Goal: Transaction & Acquisition: Purchase product/service

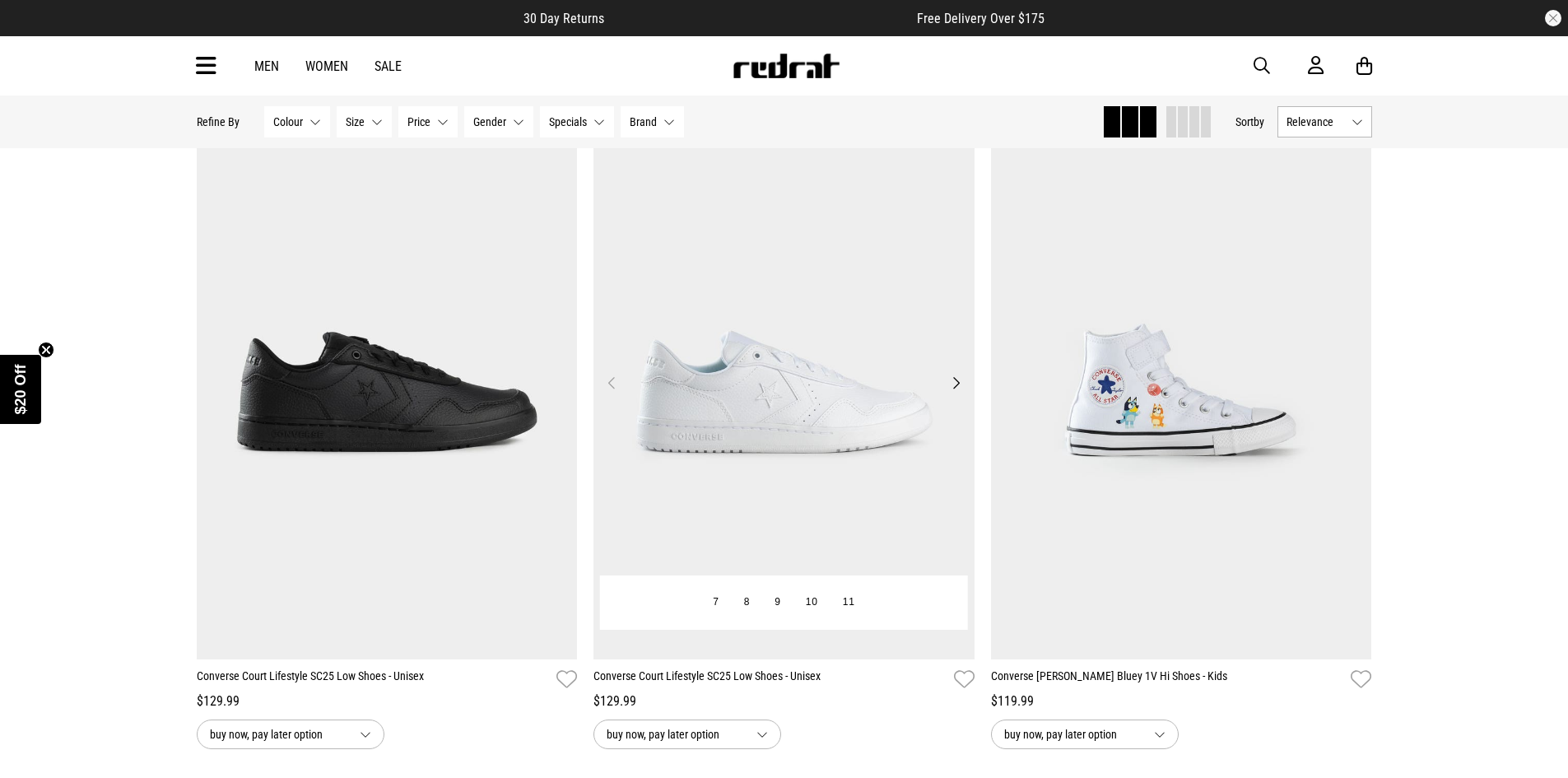
click at [957, 382] on button "Next" at bounding box center [955, 382] width 20 height 19
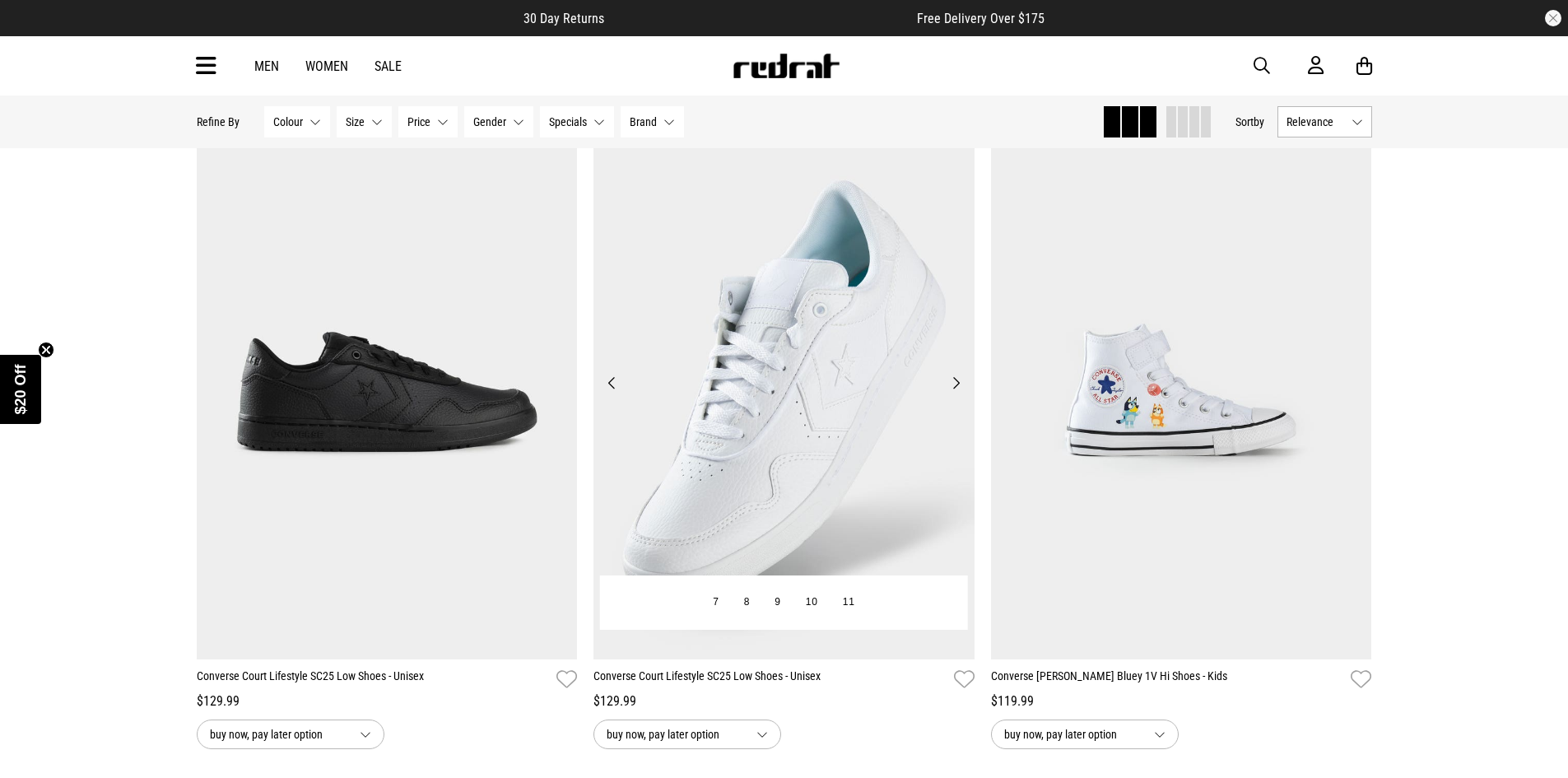
click at [957, 382] on button "Next" at bounding box center [955, 382] width 20 height 19
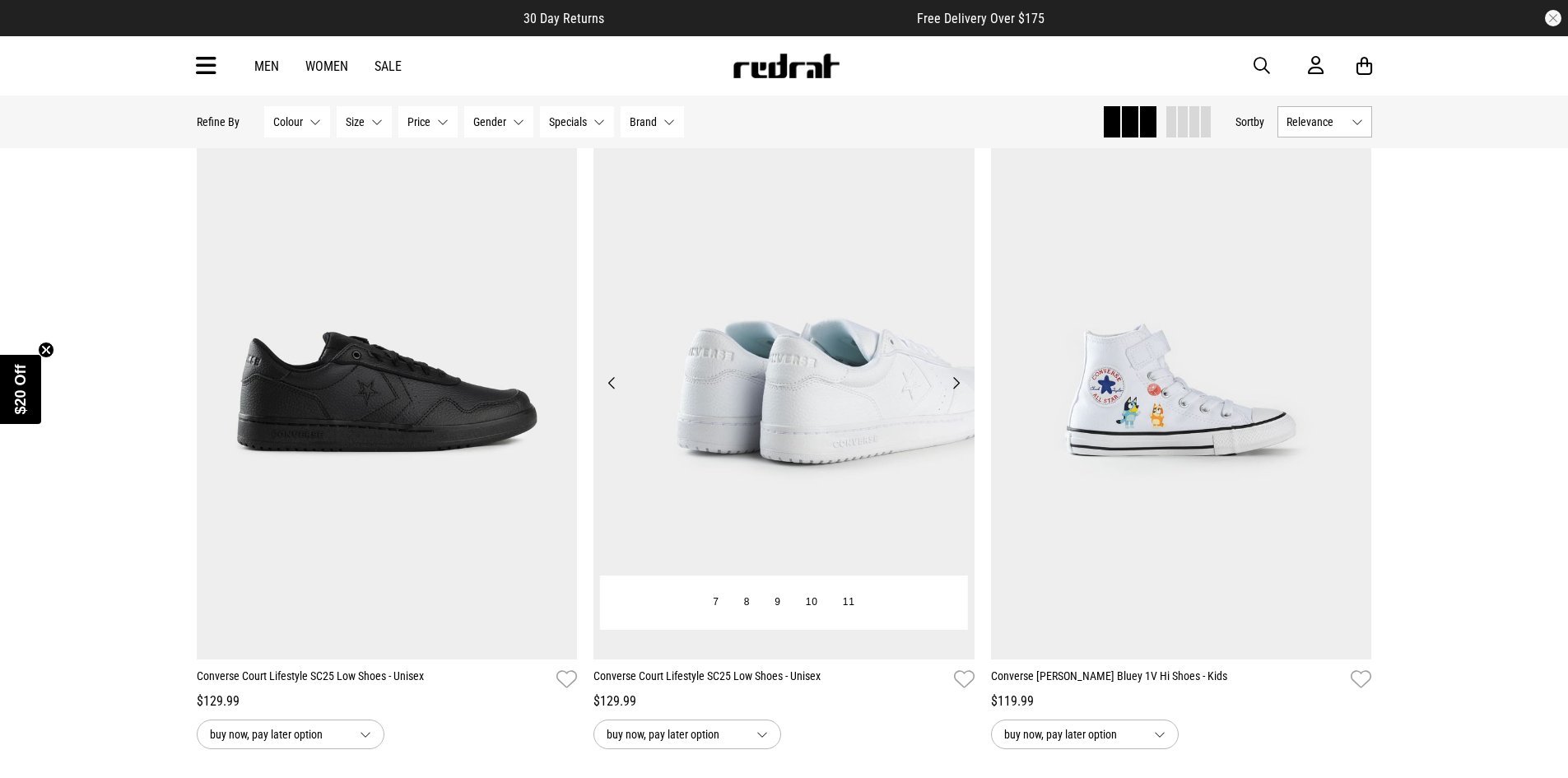
click at [957, 387] on button "Next" at bounding box center [955, 382] width 20 height 19
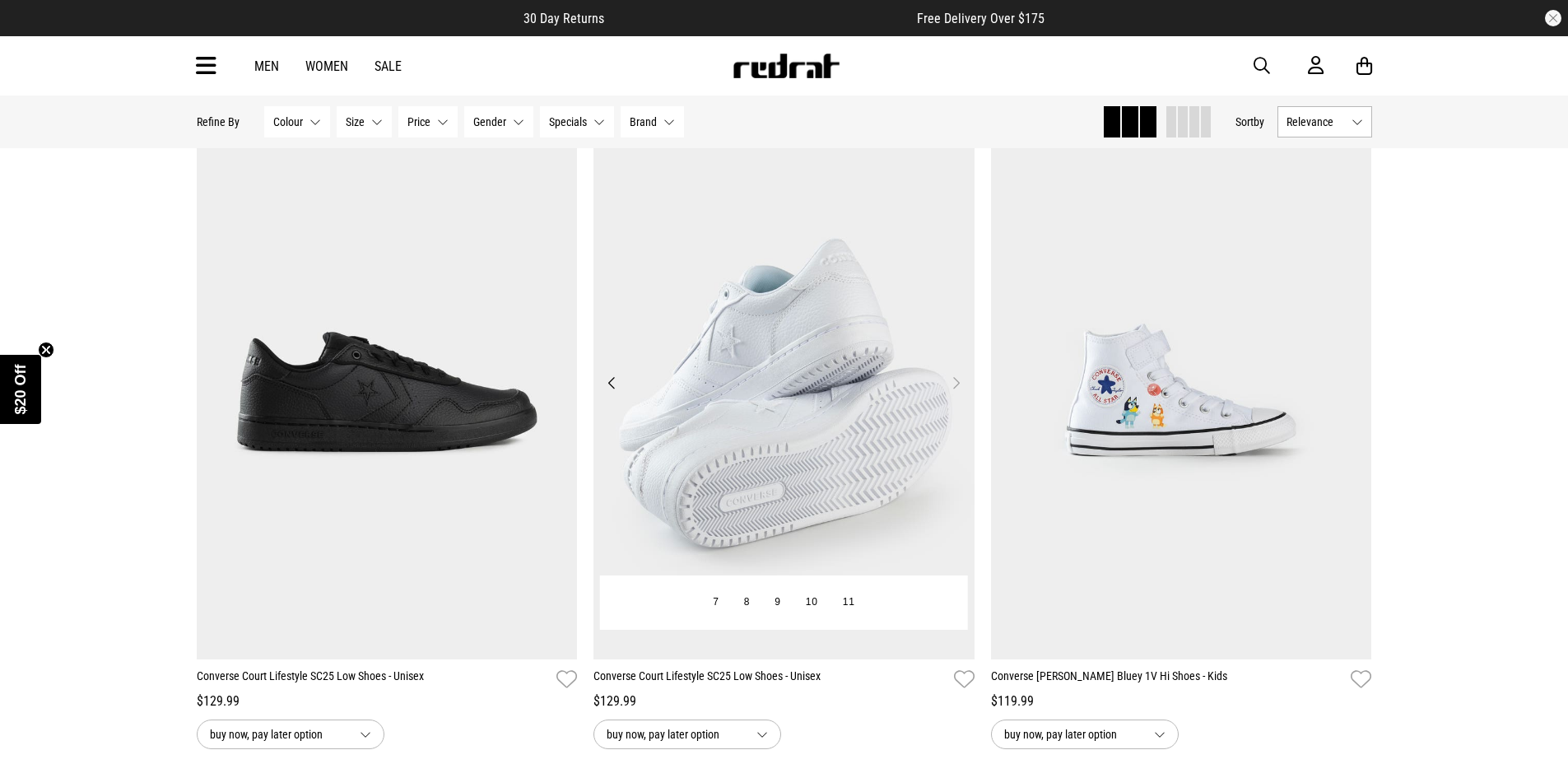
click at [957, 387] on button "Next" at bounding box center [955, 382] width 20 height 19
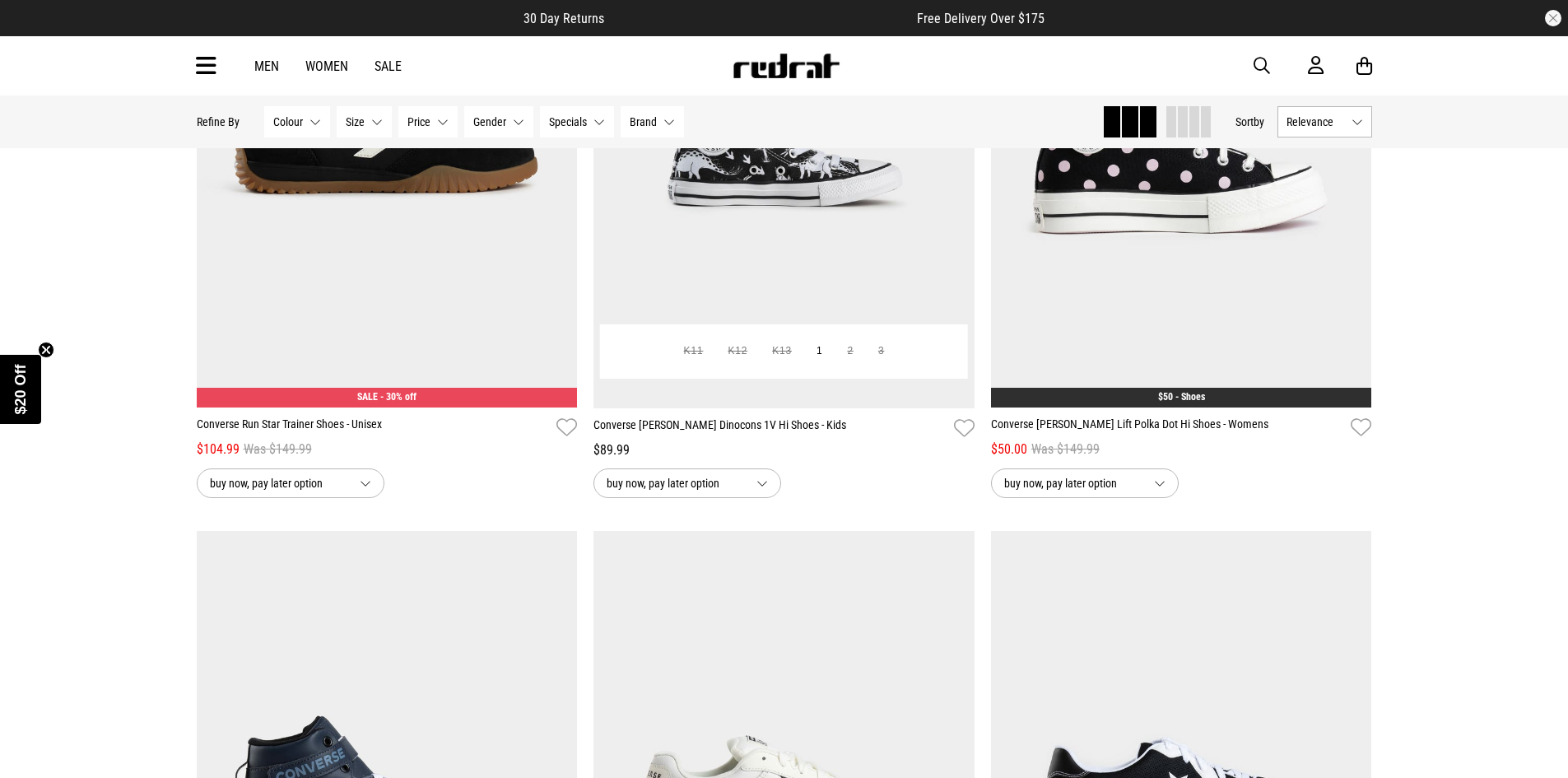
scroll to position [2057, 0]
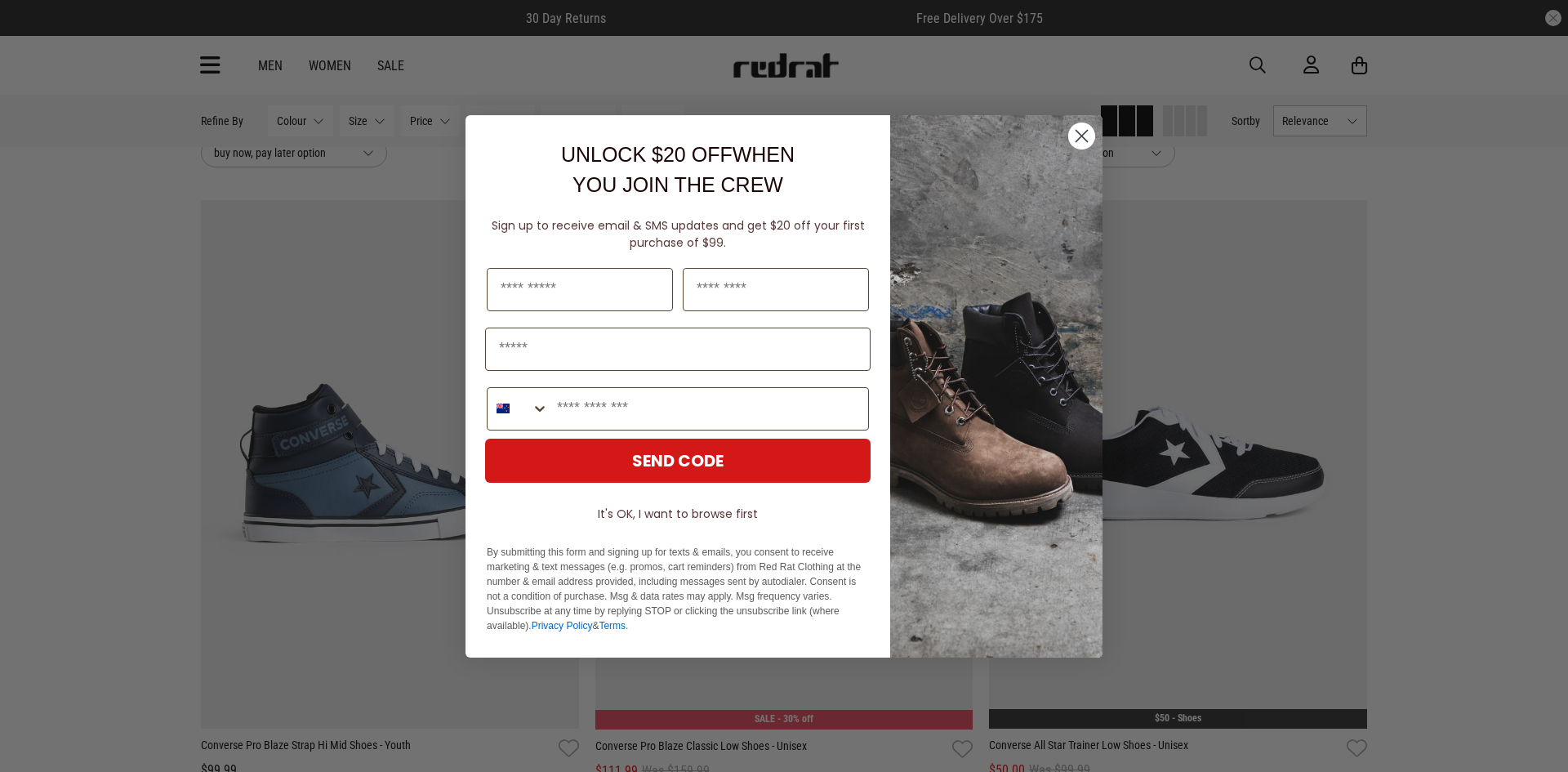
click at [1075, 135] on circle "Close dialog" at bounding box center [1082, 135] width 27 height 27
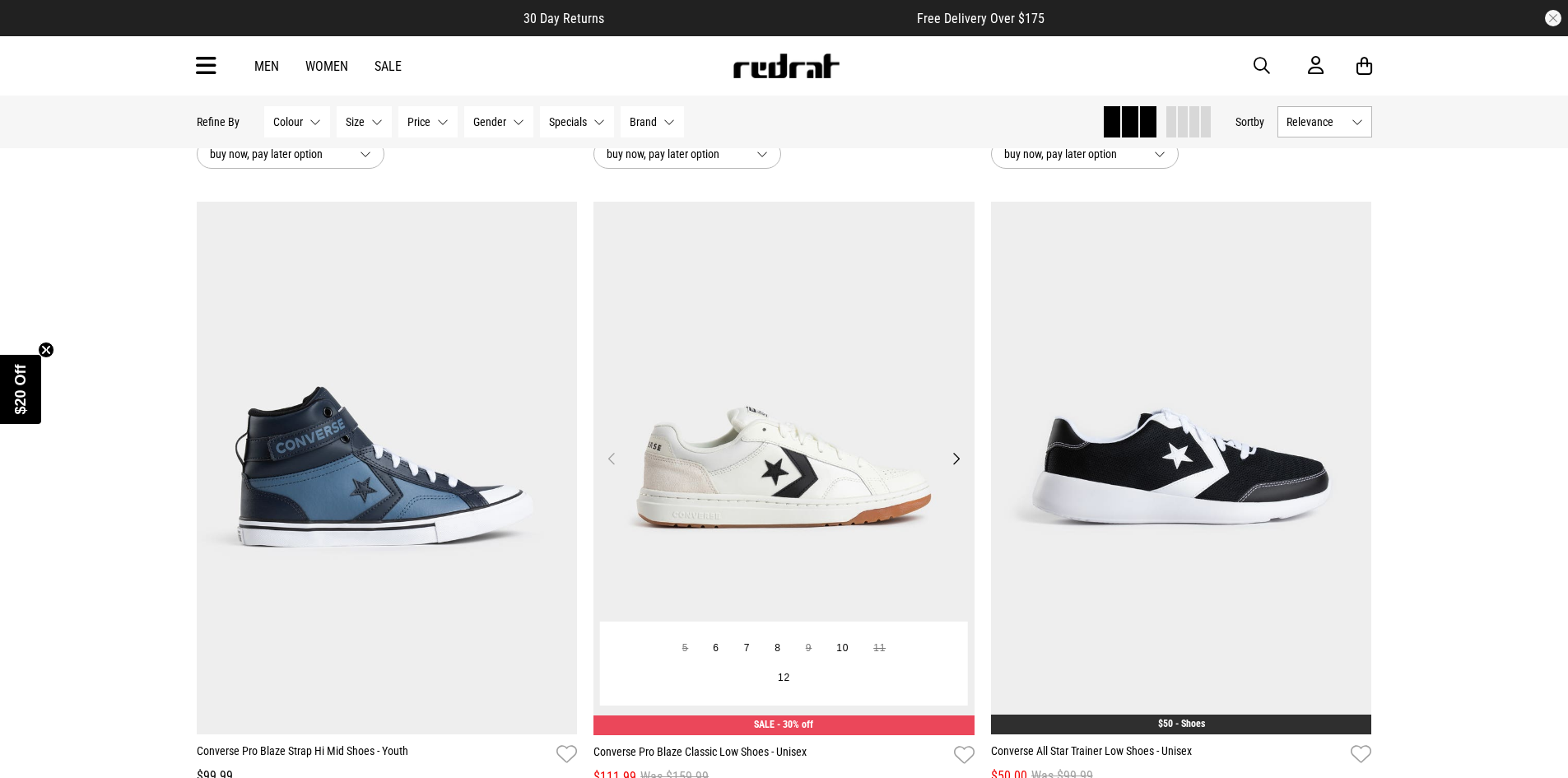
click at [955, 466] on button "Next" at bounding box center [955, 458] width 20 height 19
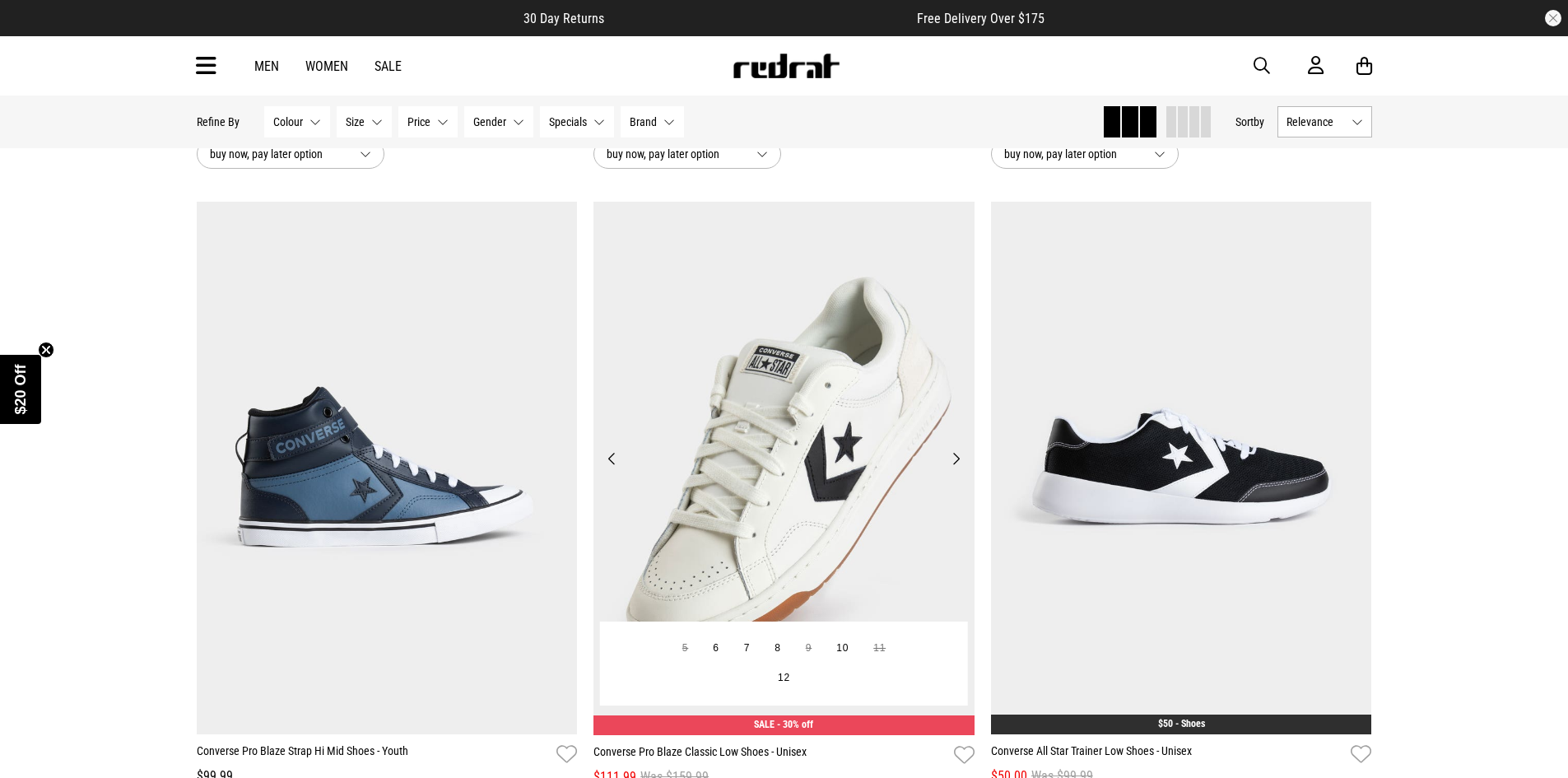
click at [955, 466] on button "Next" at bounding box center [955, 458] width 20 height 19
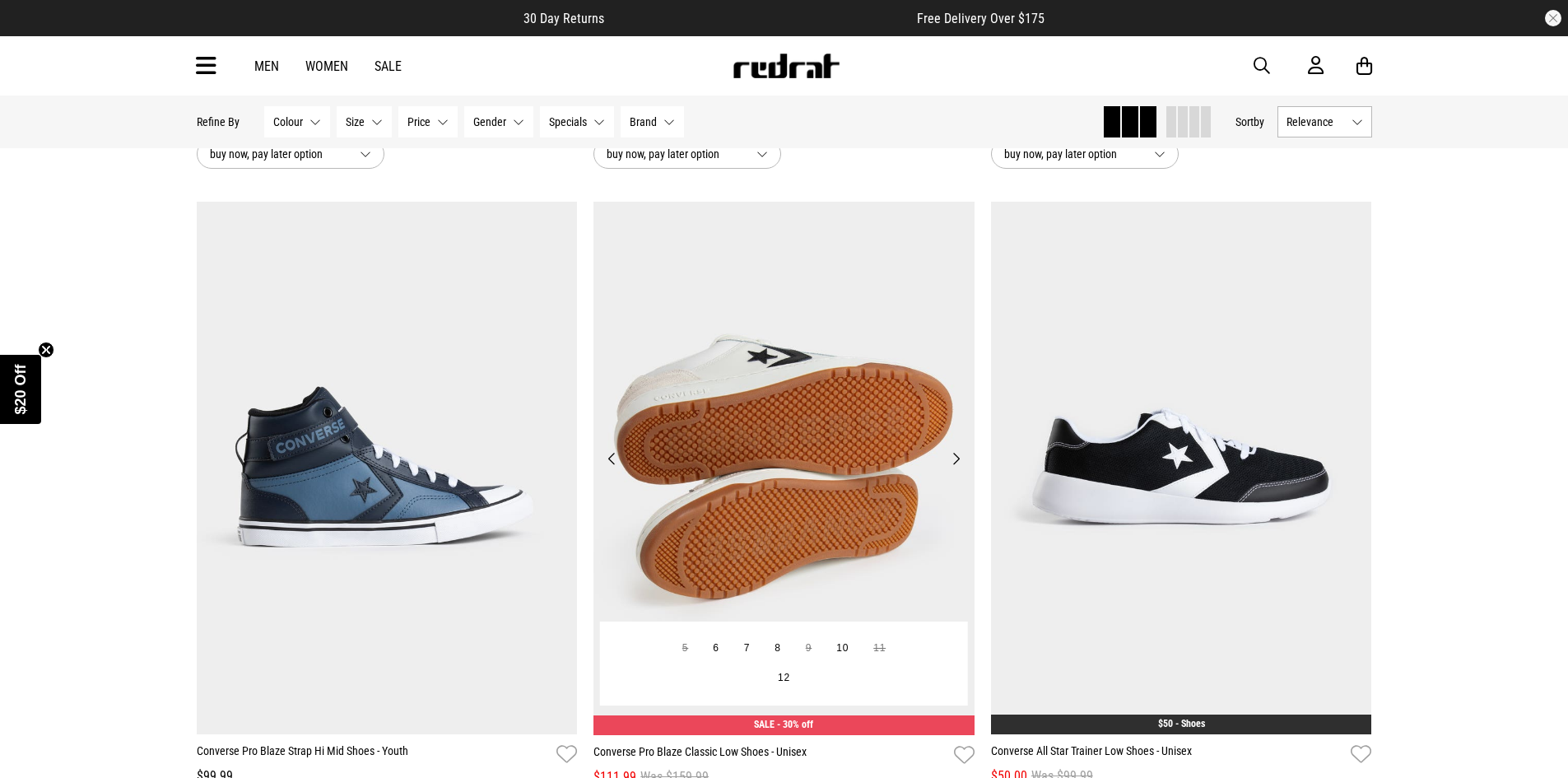
click at [955, 465] on button "Next" at bounding box center [955, 458] width 20 height 19
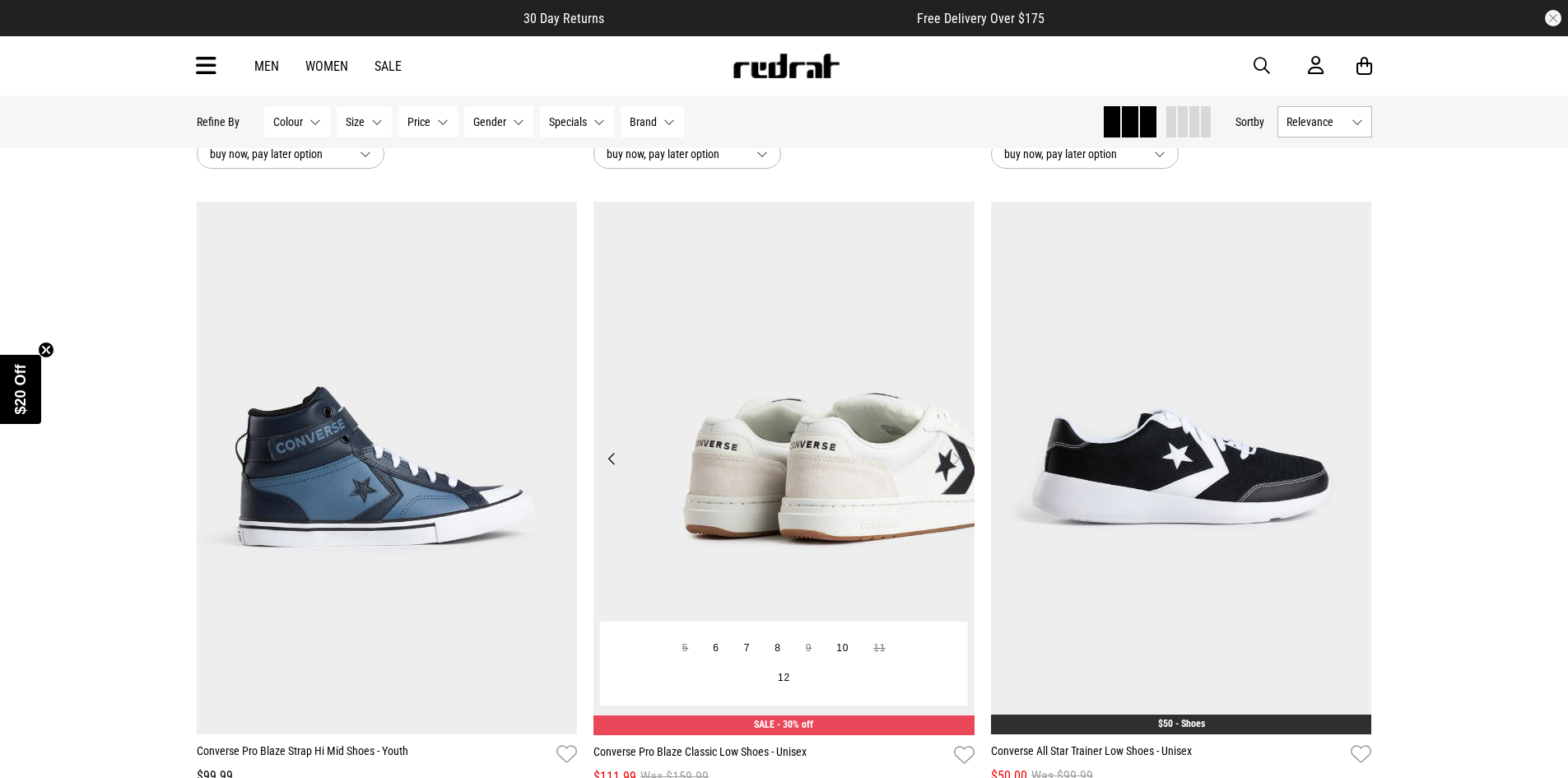
click at [955, 465] on button "Next" at bounding box center [955, 458] width 20 height 19
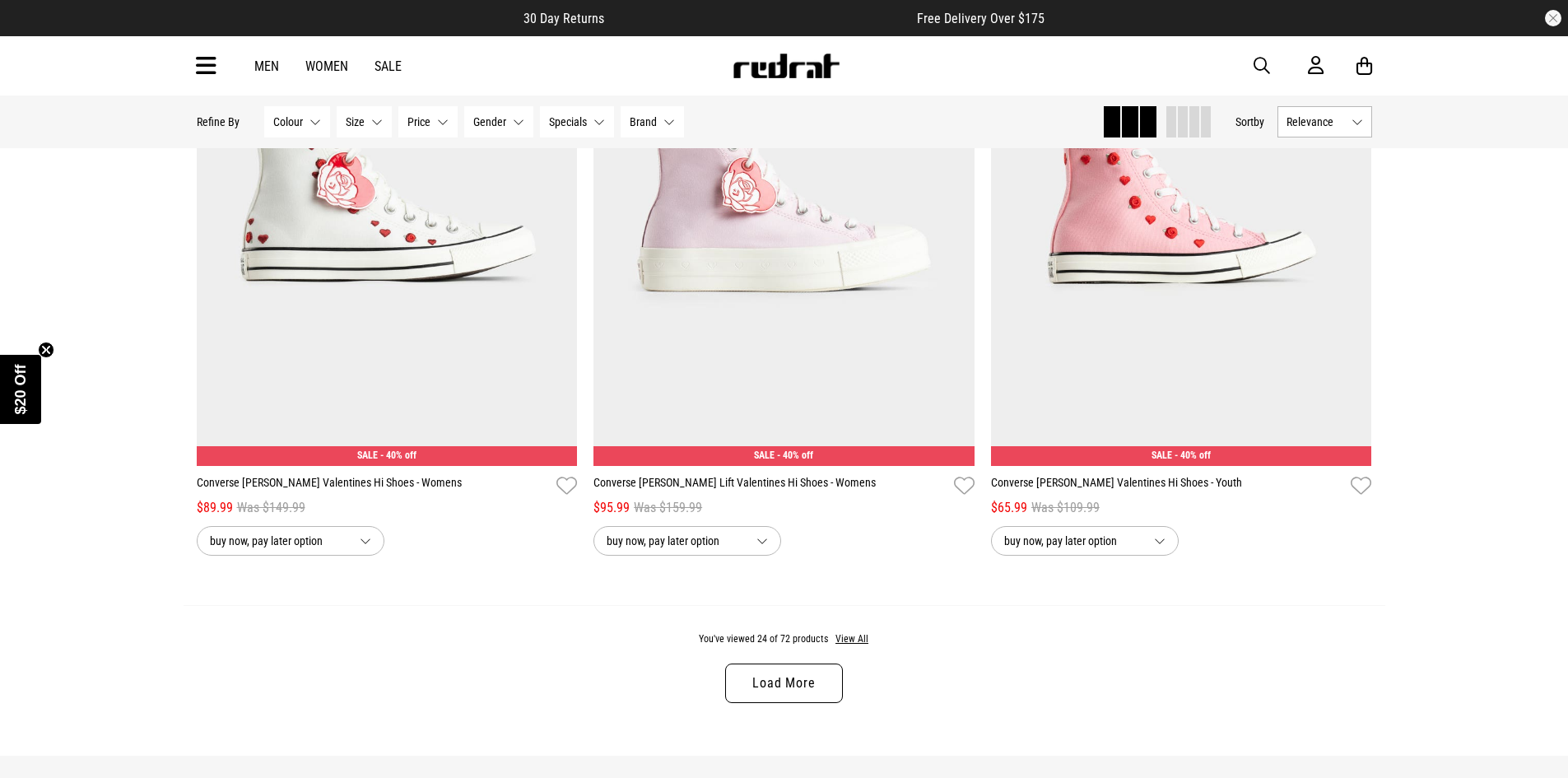
scroll to position [5184, 0]
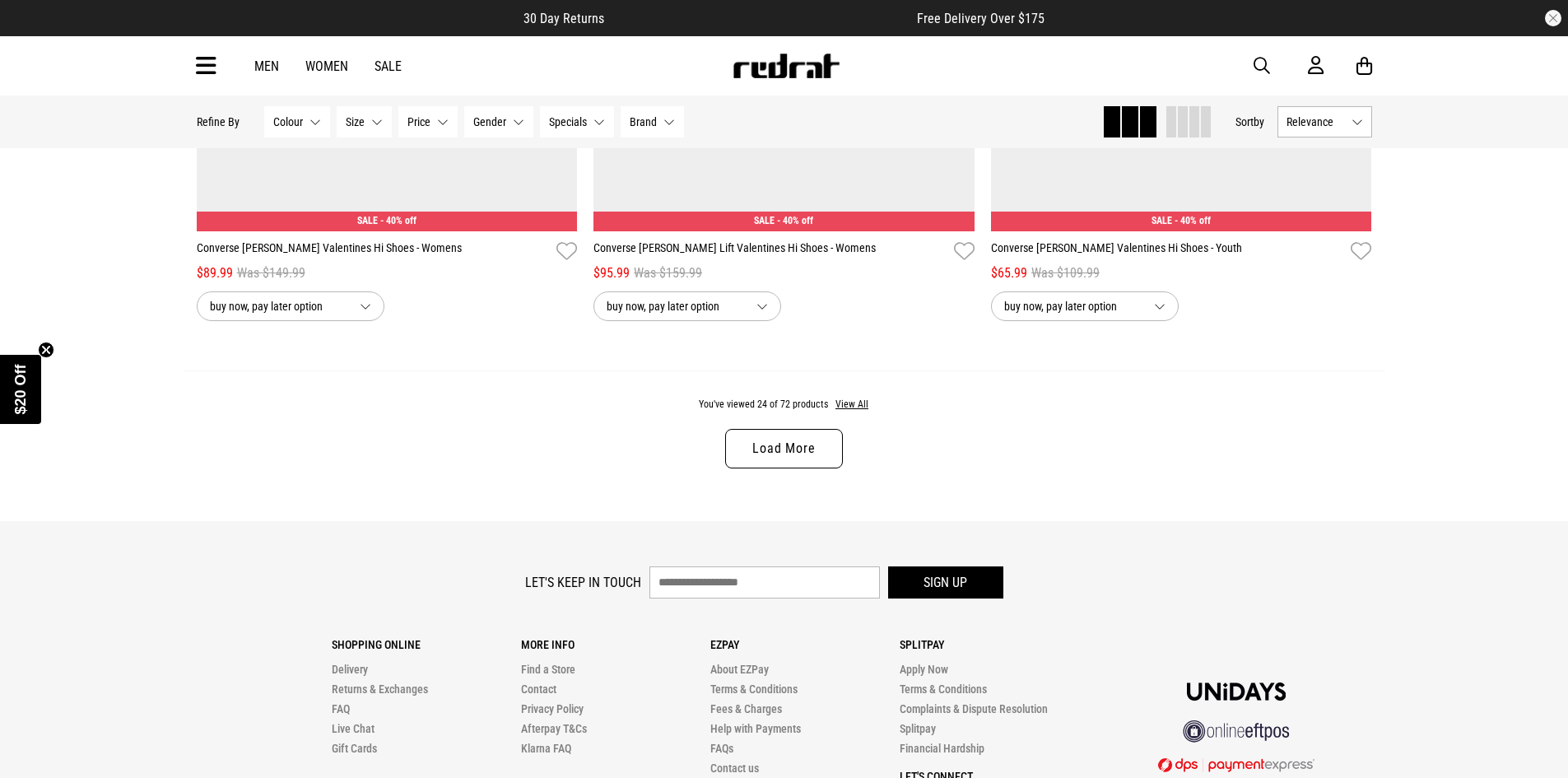
click at [793, 458] on link "Load More" at bounding box center [784, 448] width 117 height 40
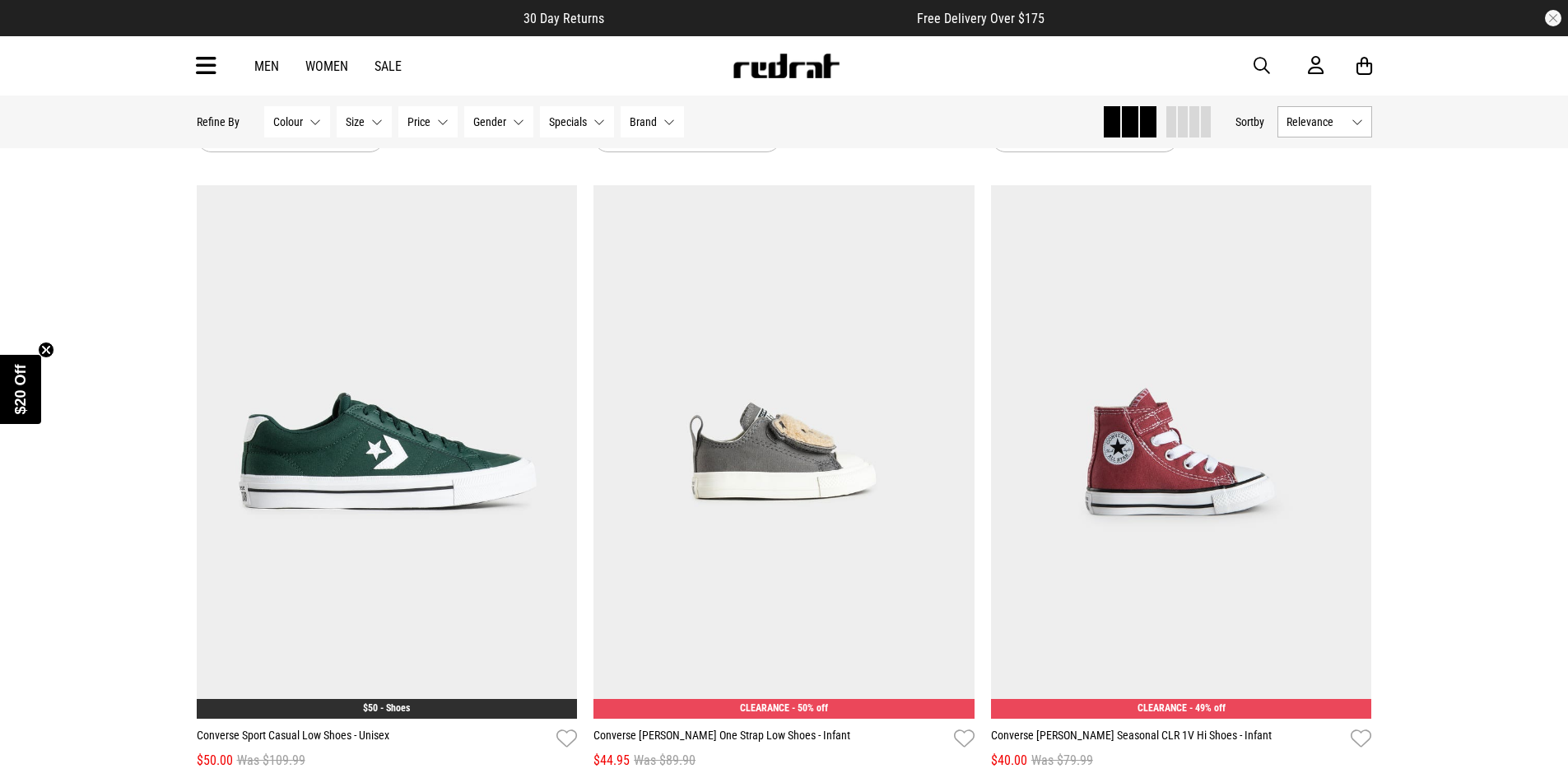
scroll to position [6747, 0]
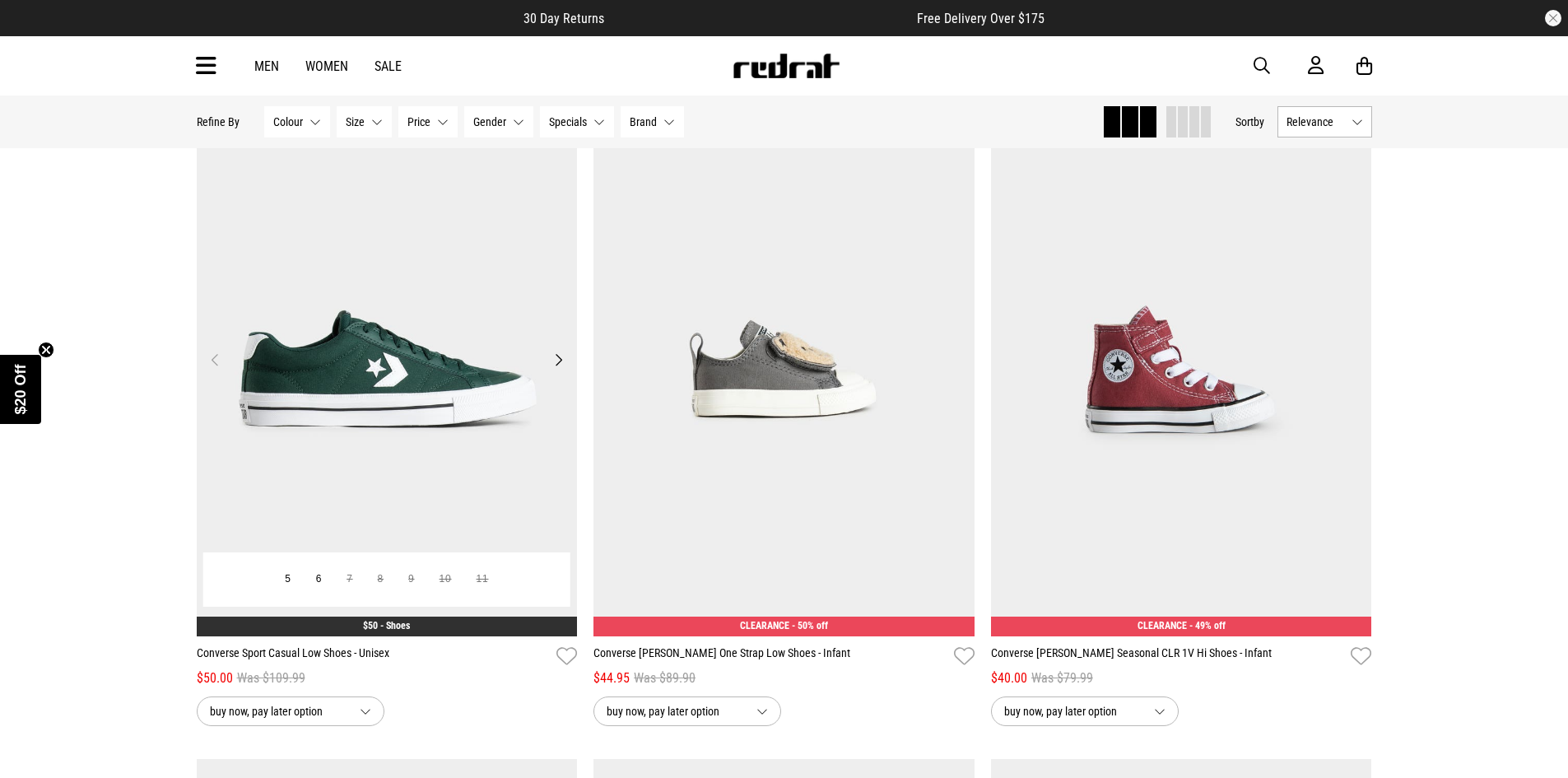
click at [559, 369] on button "Next" at bounding box center [558, 359] width 20 height 19
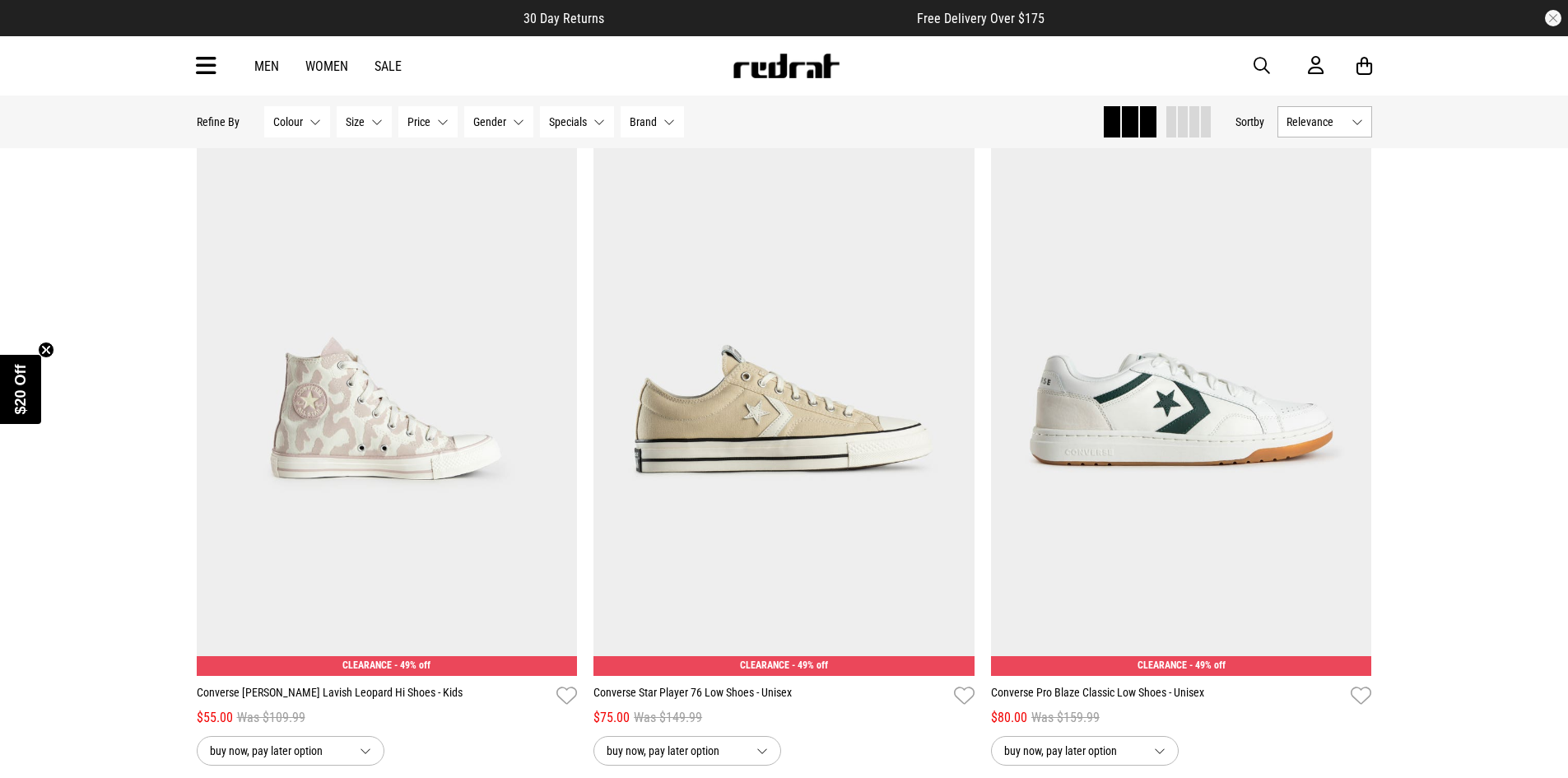
scroll to position [7488, 0]
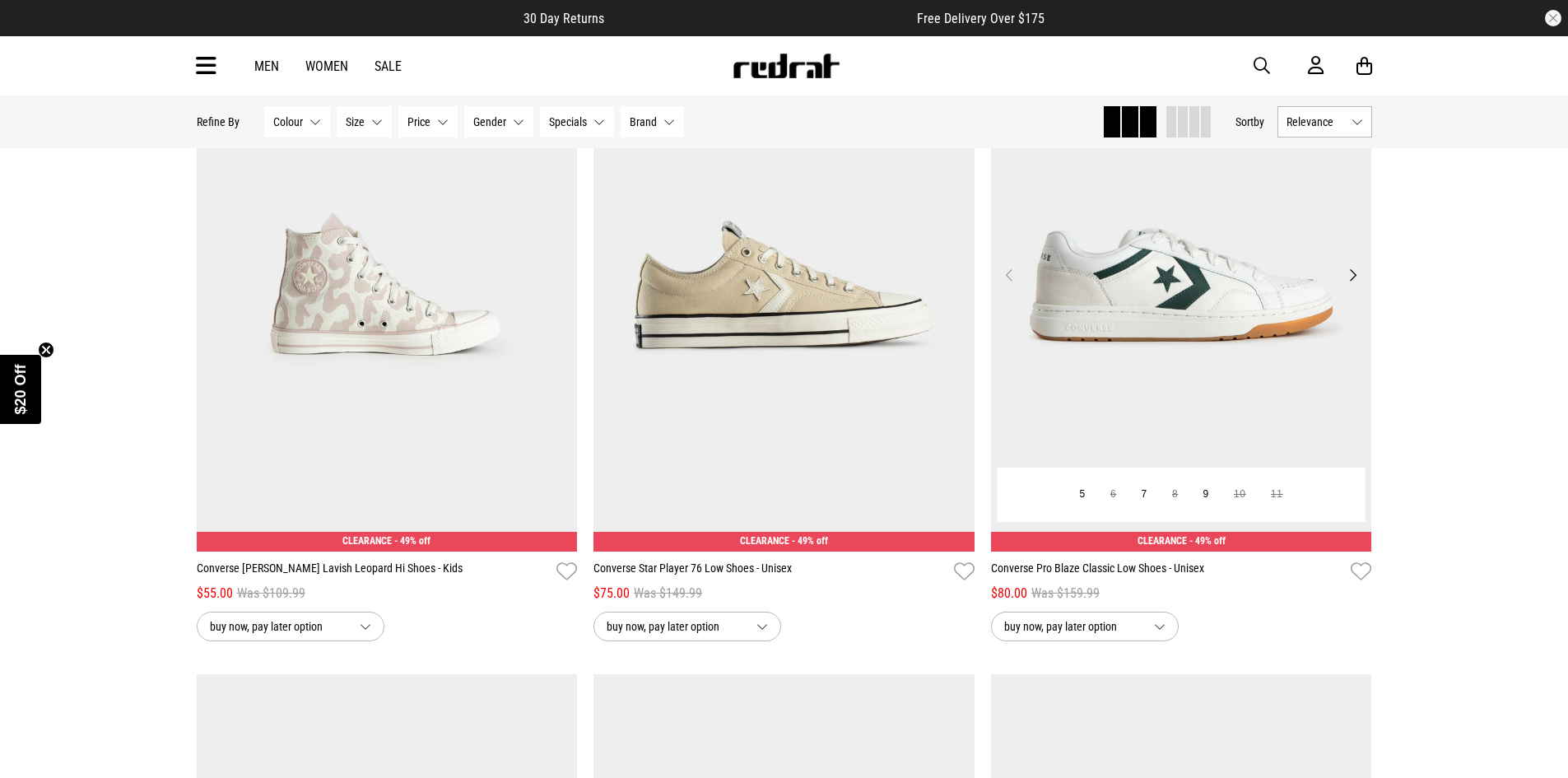
click at [1352, 281] on button "Next" at bounding box center [1352, 275] width 20 height 19
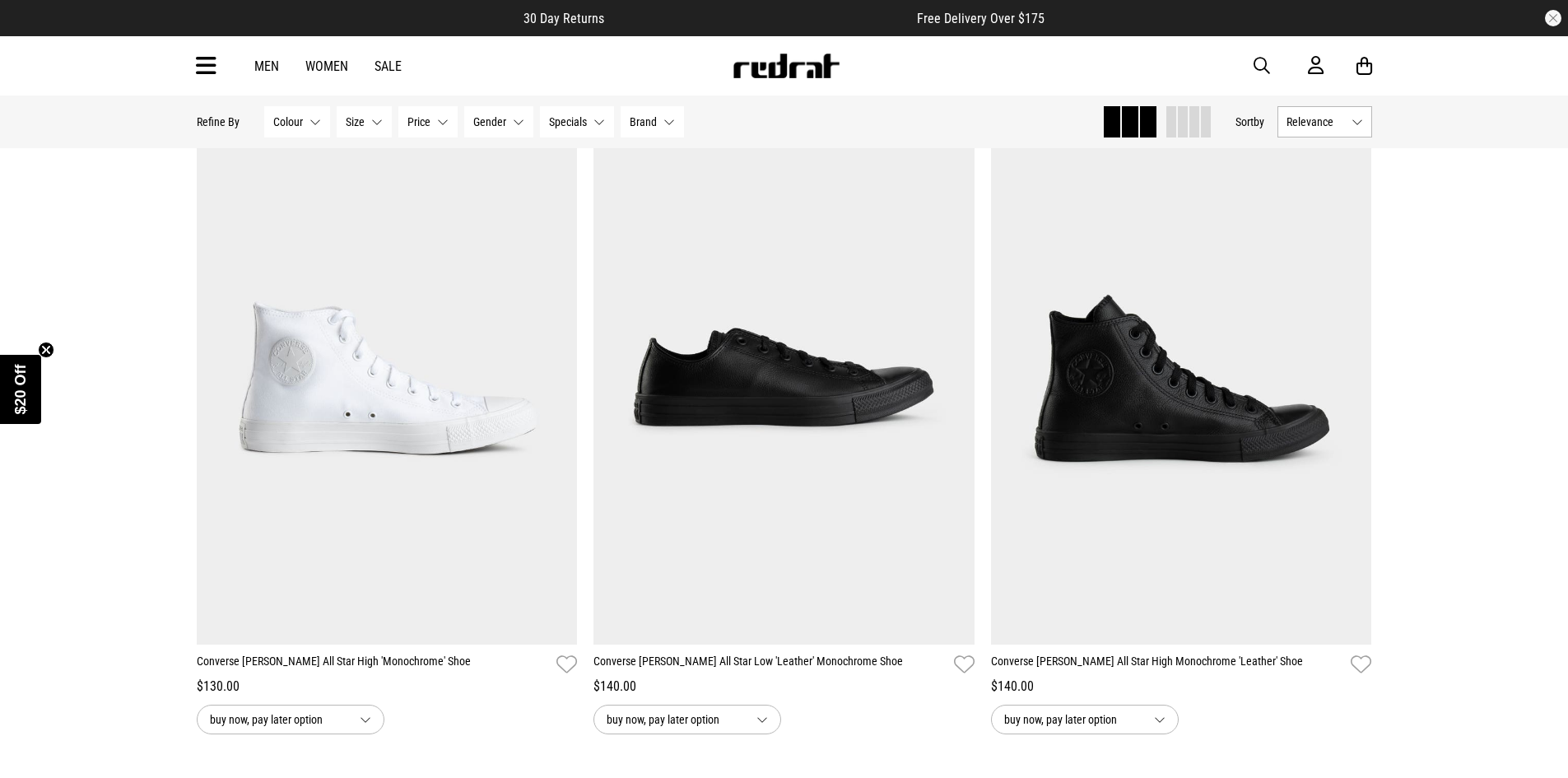
scroll to position [10286, 0]
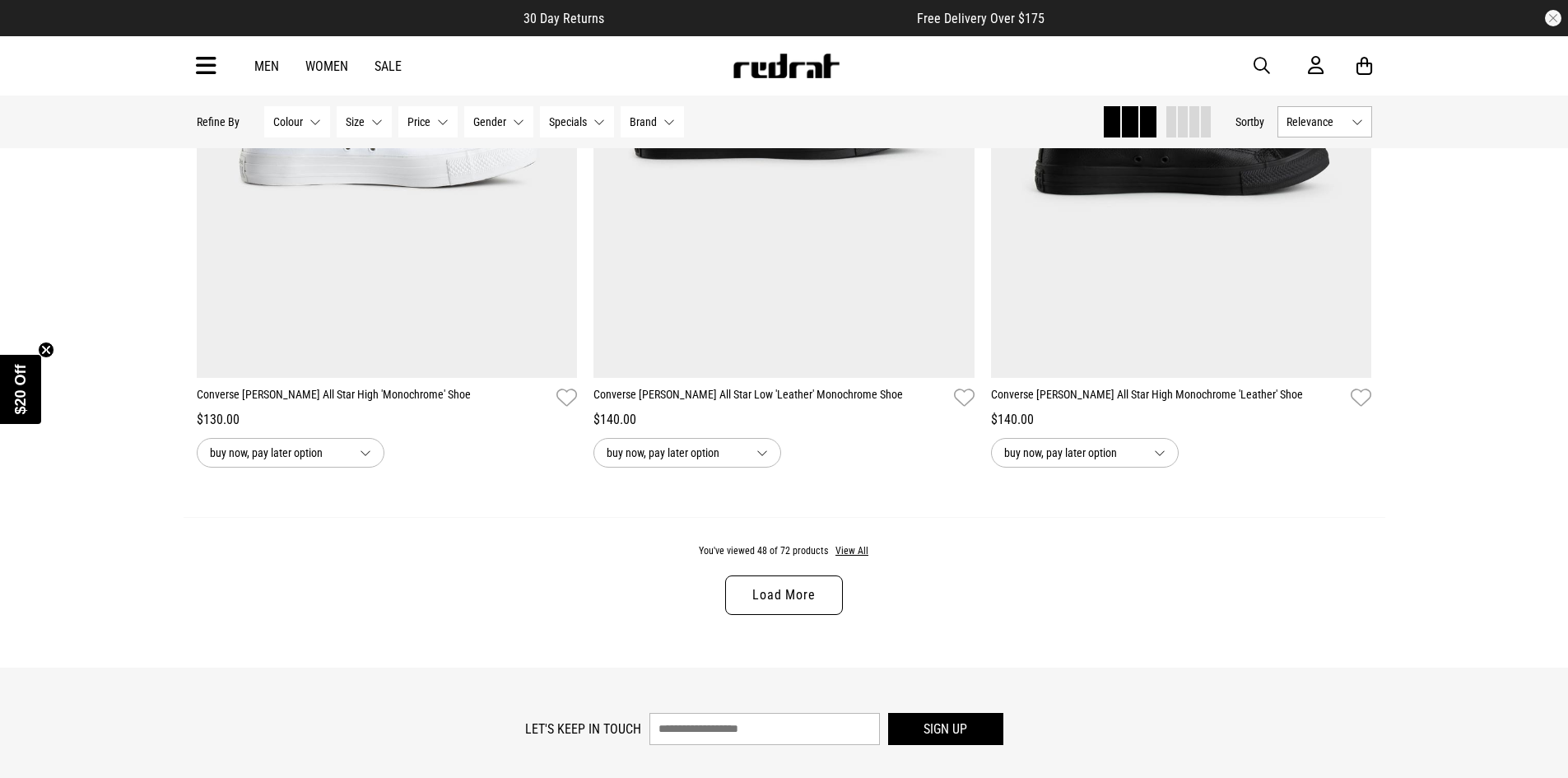
click at [819, 603] on link "Load More" at bounding box center [784, 595] width 117 height 40
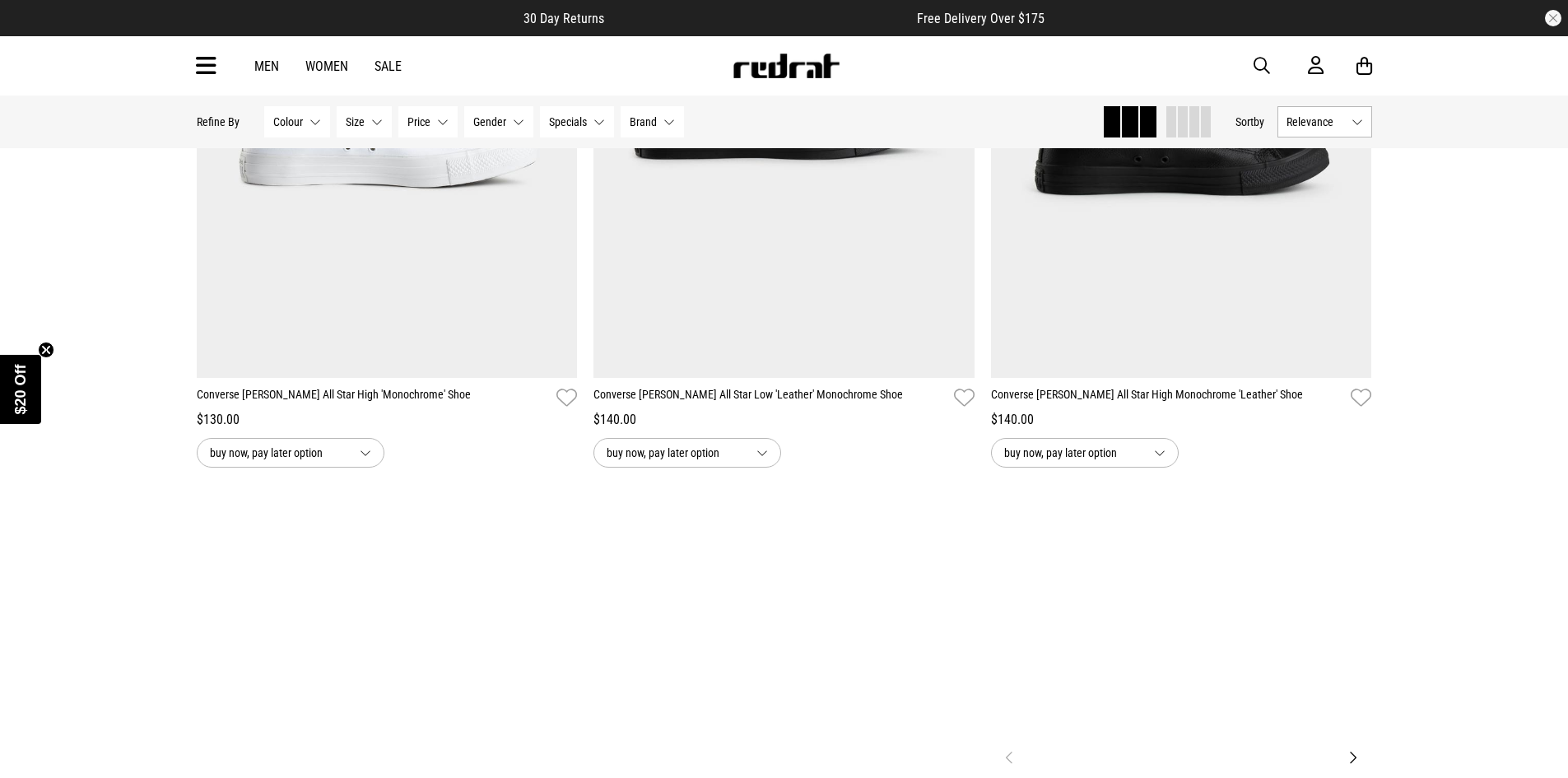
click at [1245, 552] on img at bounding box center [1181, 767] width 381 height 533
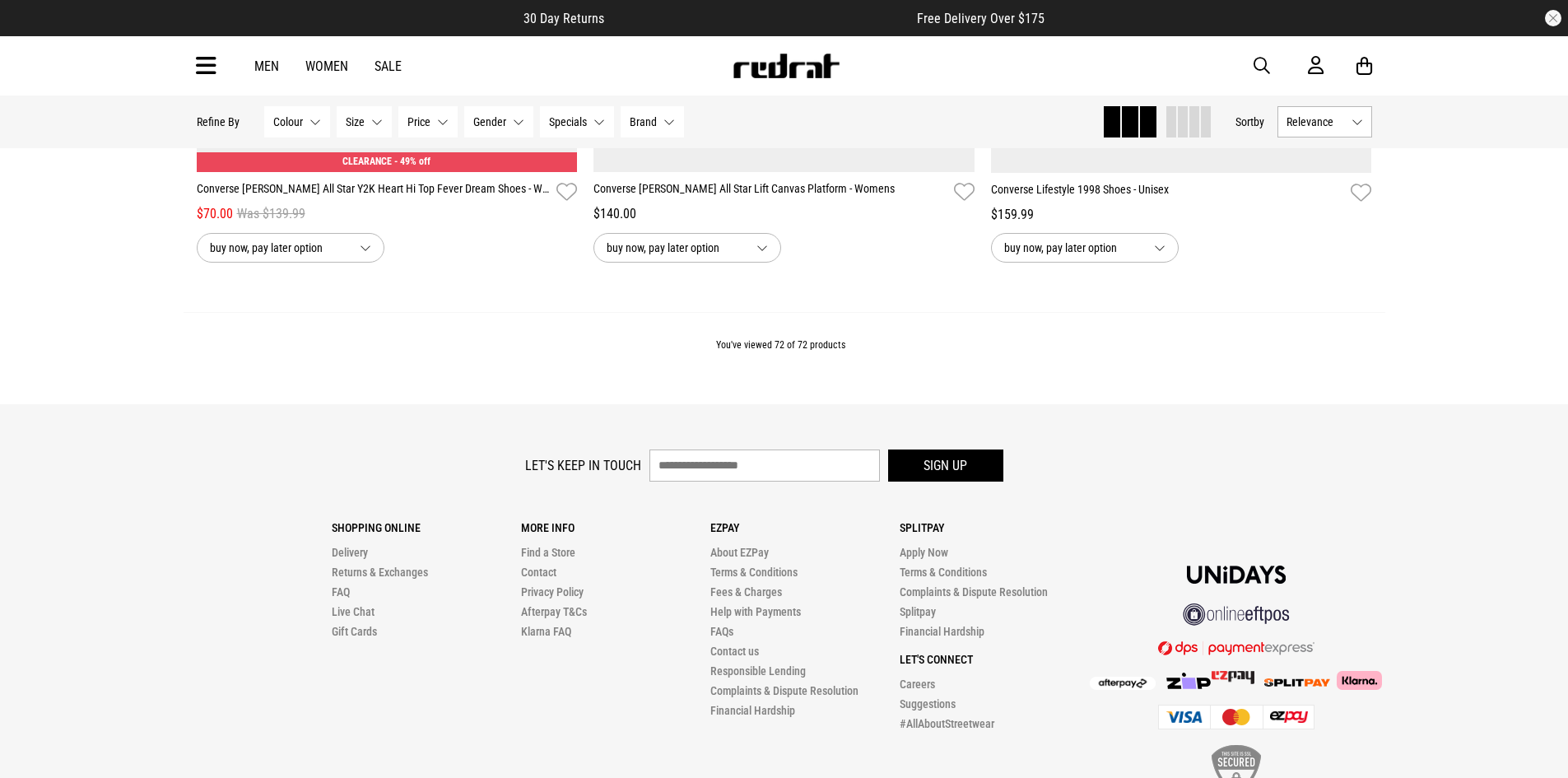
scroll to position [5425, 0]
